Goal: Task Accomplishment & Management: Use online tool/utility

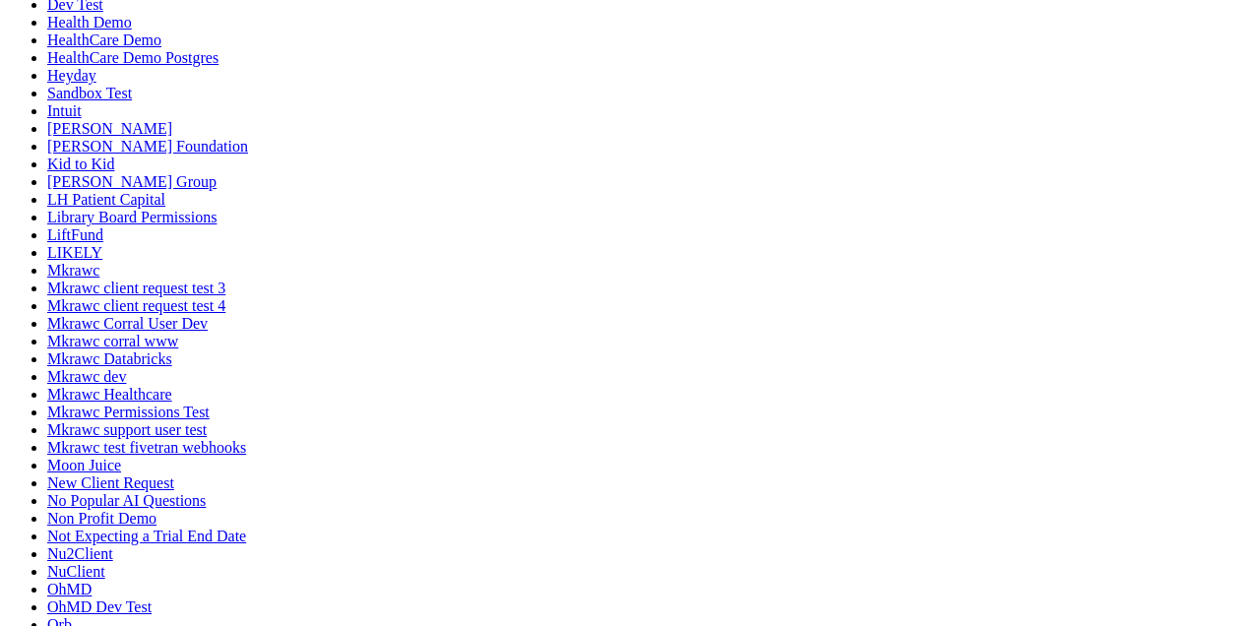
scroll to position [768, 0]
